Goal: Task Accomplishment & Management: Manage account settings

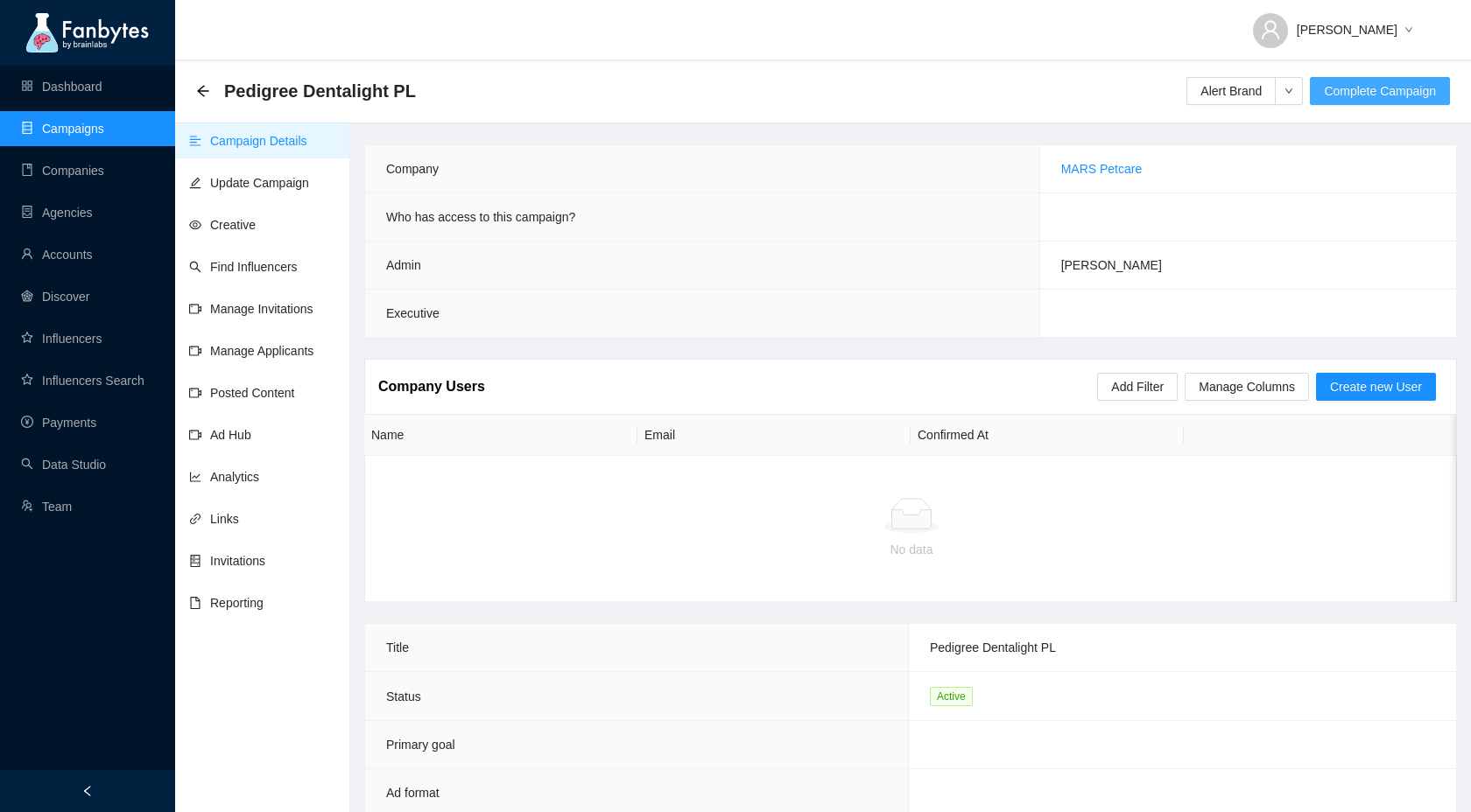
click at [1367, 91] on span "Complete Campaign" at bounding box center [1380, 91] width 113 height 19
click at [1265, 108] on button "Yes" at bounding box center [1248, 105] width 34 height 21
drag, startPoint x: 421, startPoint y: 91, endPoint x: 220, endPoint y: 88, distance: 201.0
click at [220, 88] on div "Pedigree Dentalight PL Alert Brand Activate Campaign" at bounding box center [822, 91] width 1254 height 35
copy span "Pedigree Dentalight PL"
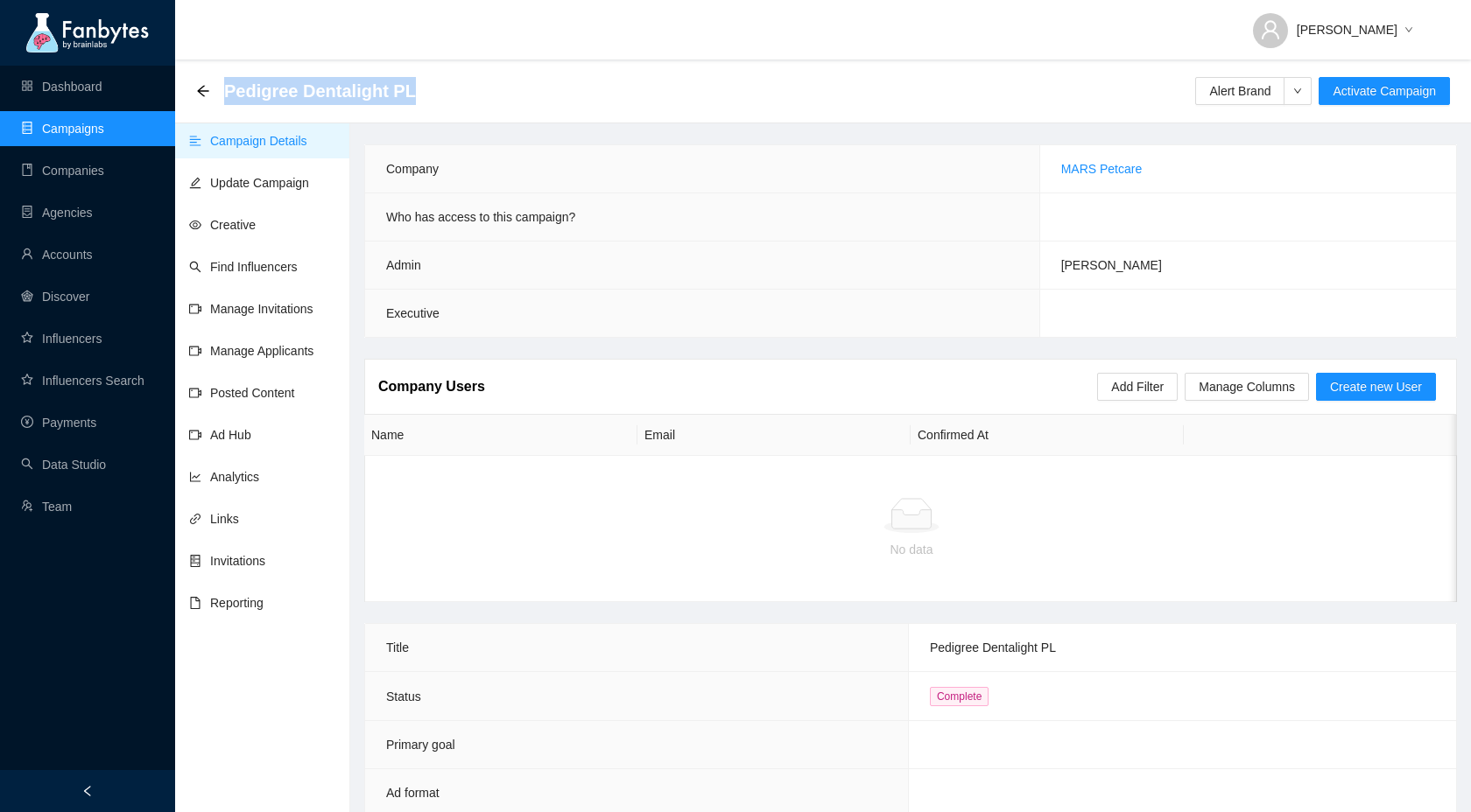
click at [58, 132] on link "Campaigns" at bounding box center [62, 128] width 83 height 14
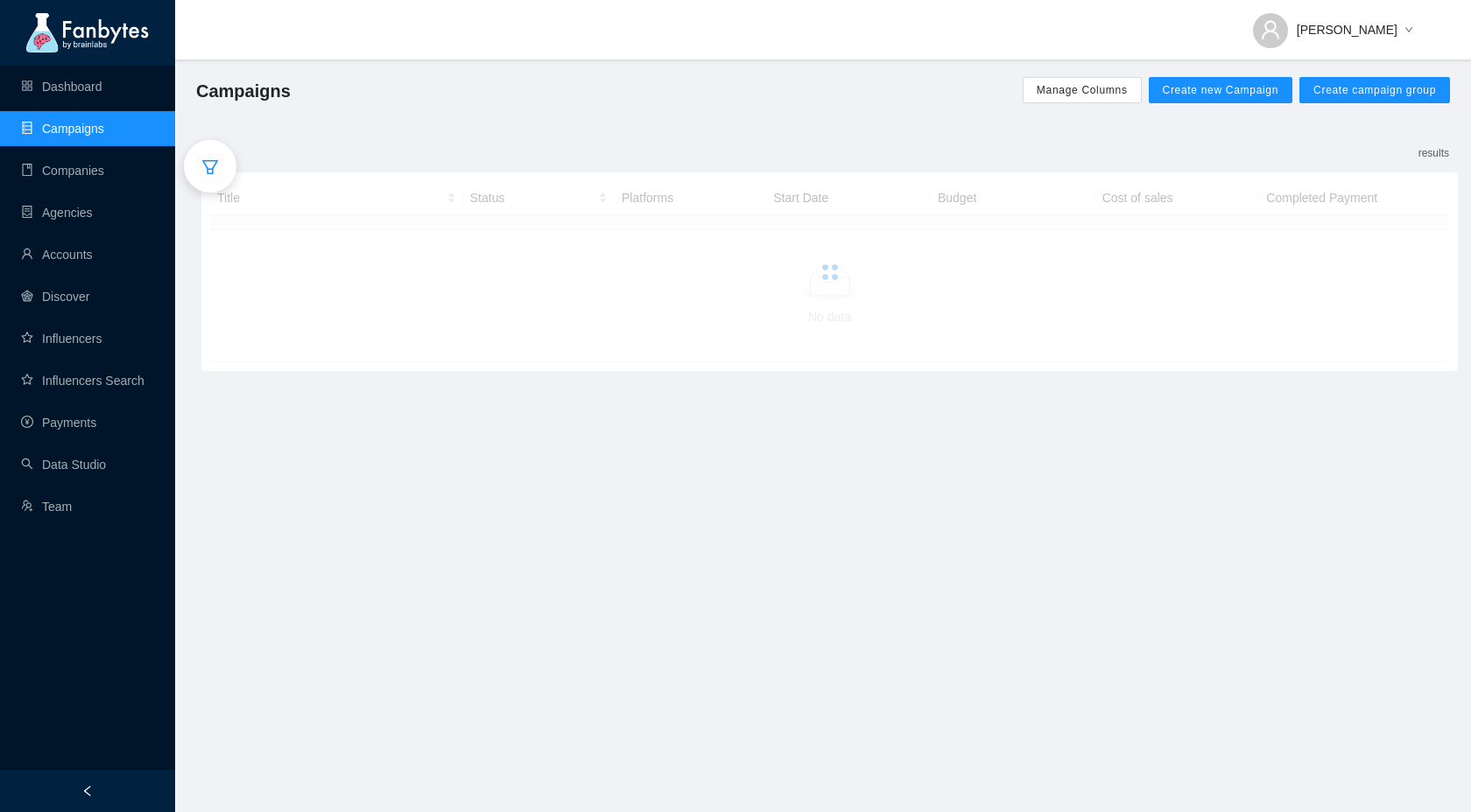
click at [216, 168] on icon "filter" at bounding box center [209, 166] width 17 height 17
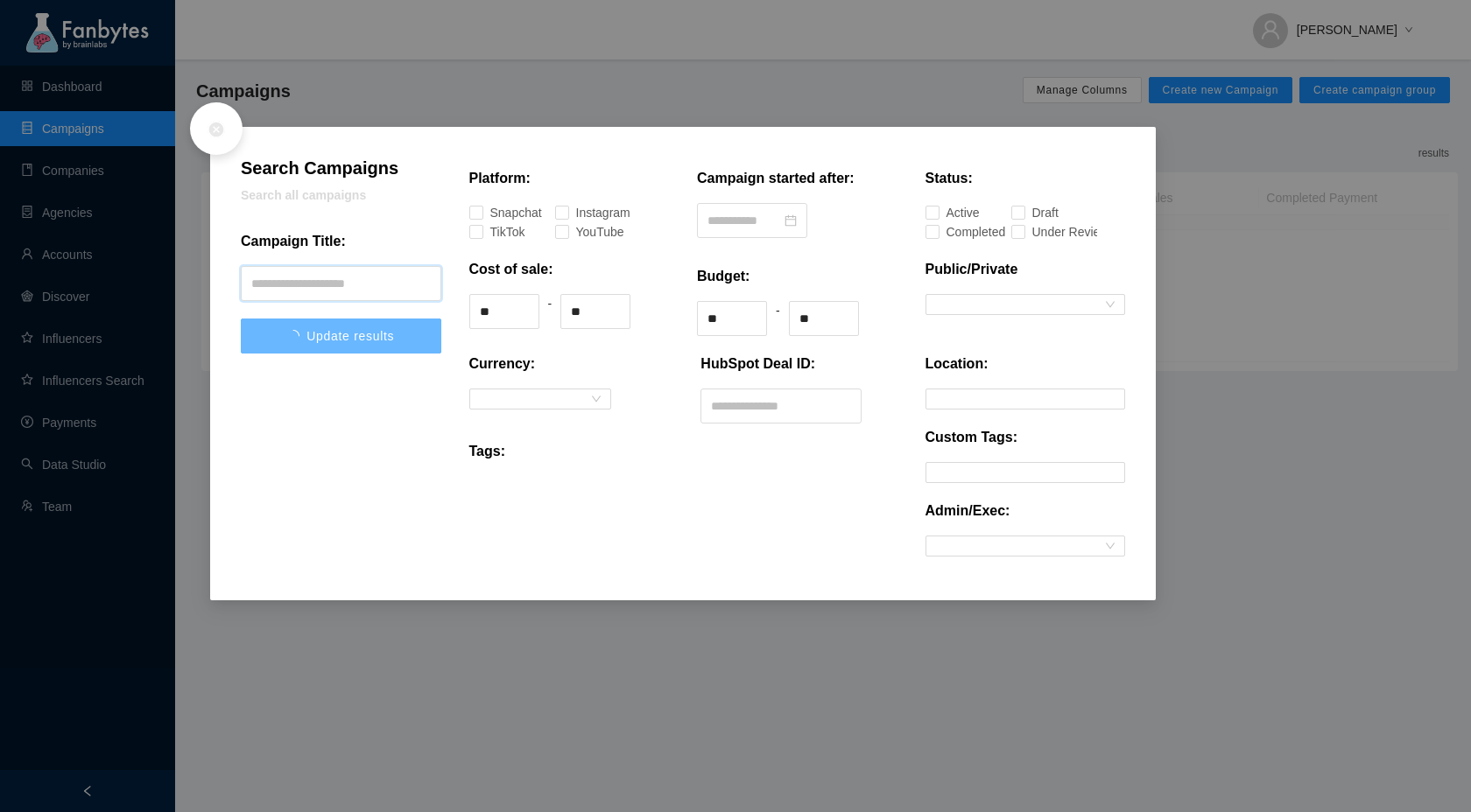
click at [327, 283] on input "text" at bounding box center [340, 283] width 200 height 35
paste input "**********"
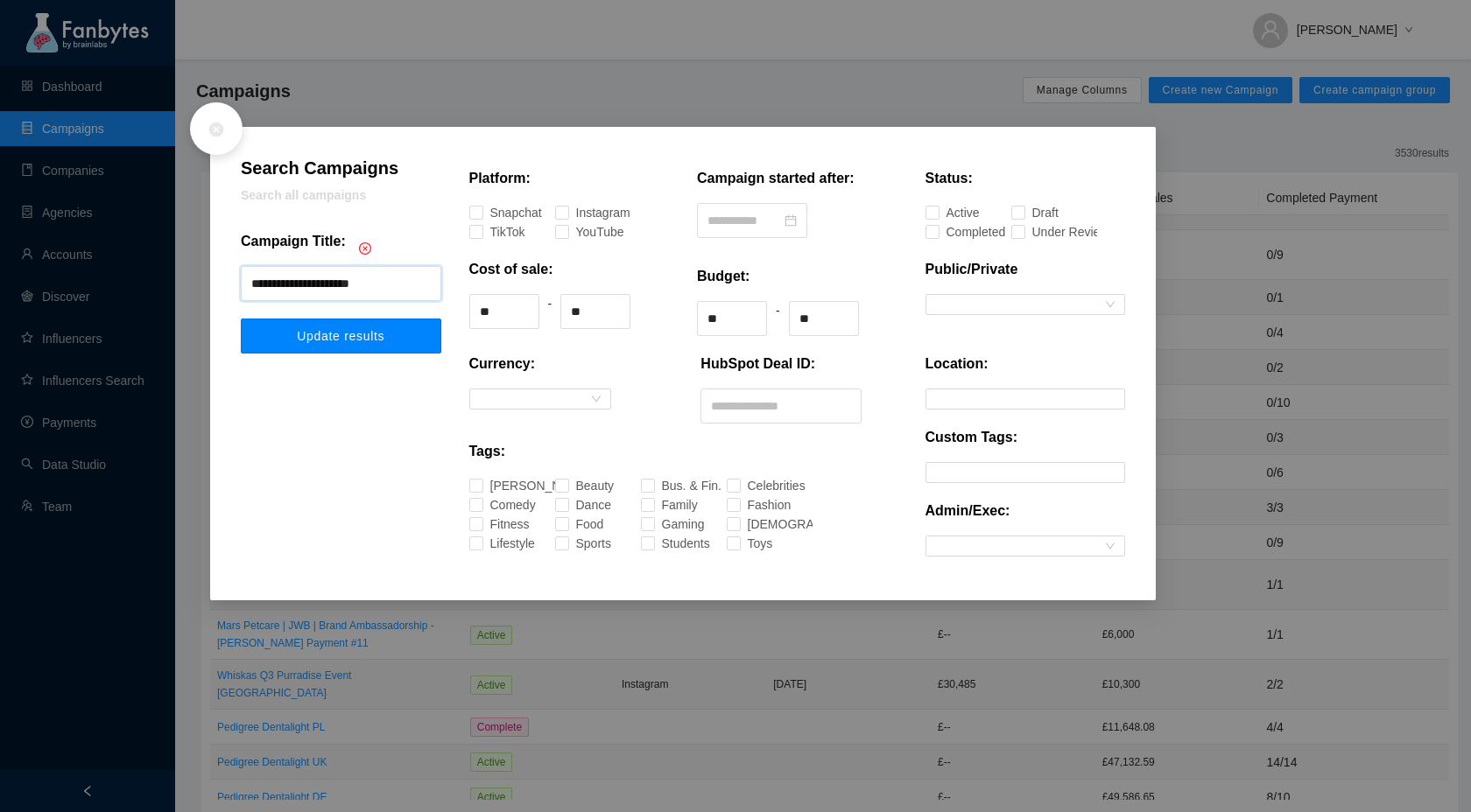
type input "**********"
click at [335, 337] on span "Update results" at bounding box center [340, 336] width 88 height 14
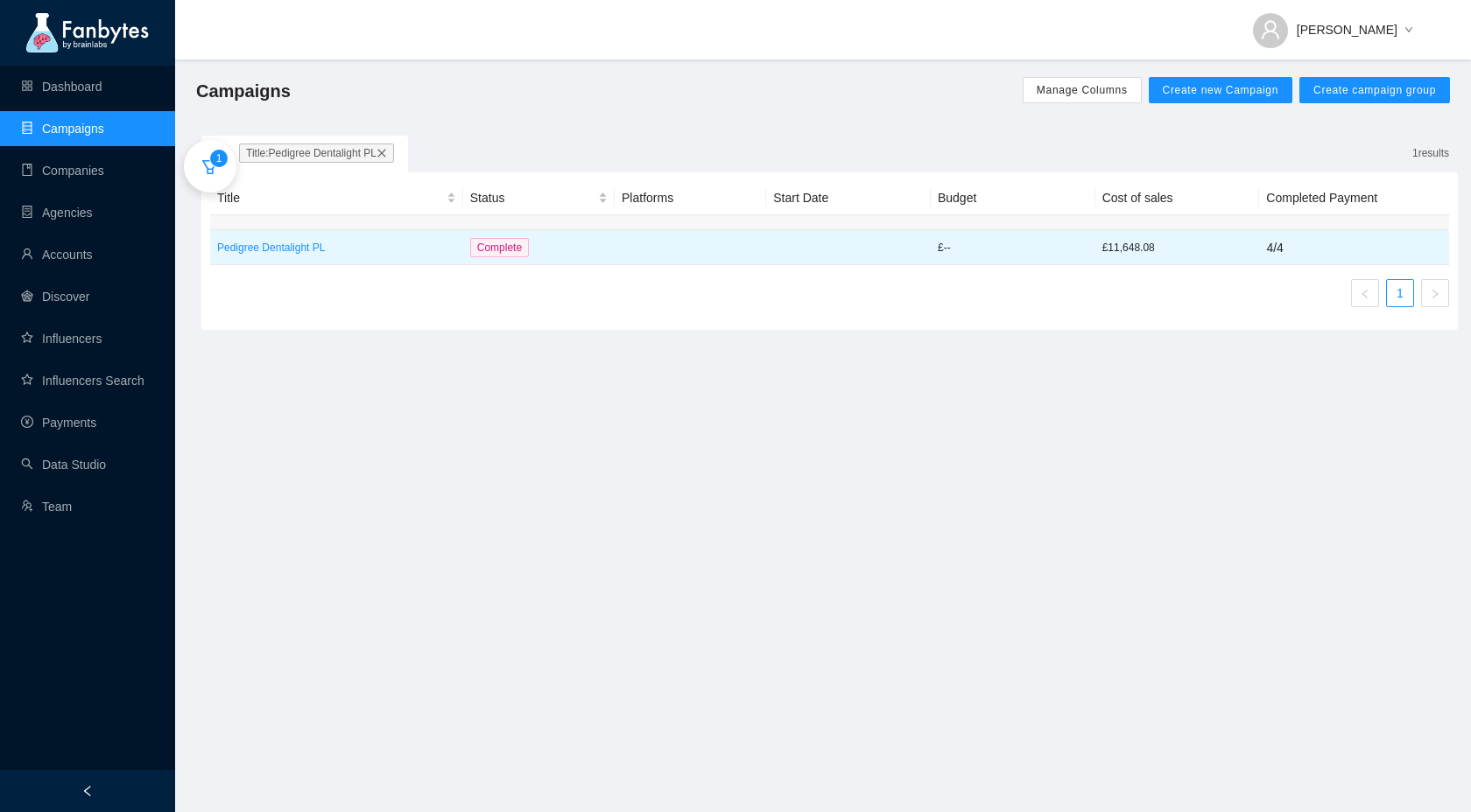
drag, startPoint x: 1159, startPoint y: 256, endPoint x: 1112, endPoint y: 257, distance: 47.0
click at [1112, 257] on td "£11,648.08" at bounding box center [1177, 248] width 165 height 35
drag, startPoint x: 1165, startPoint y: 249, endPoint x: 1110, endPoint y: 249, distance: 55.0
click at [1110, 249] on p "£11,648.08" at bounding box center [1177, 247] width 151 height 17
copy p "11,648.08"
